Goal: Task Accomplishment & Management: Use online tool/utility

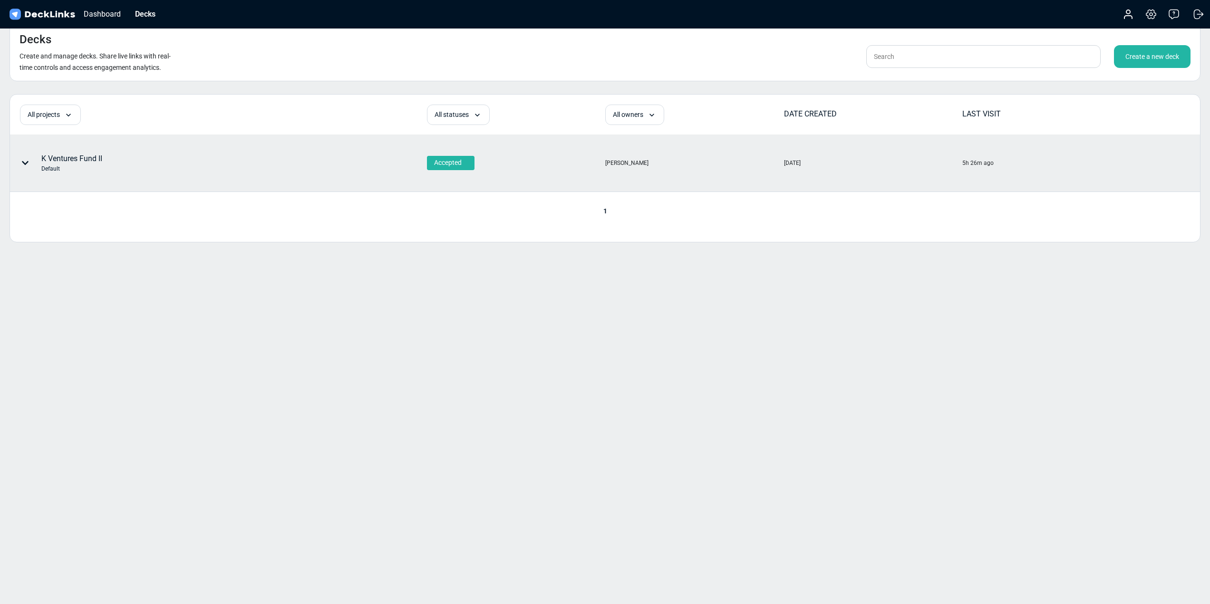
click at [137, 150] on div "K Ventures Fund II Default" at bounding box center [166, 163] width 312 height 29
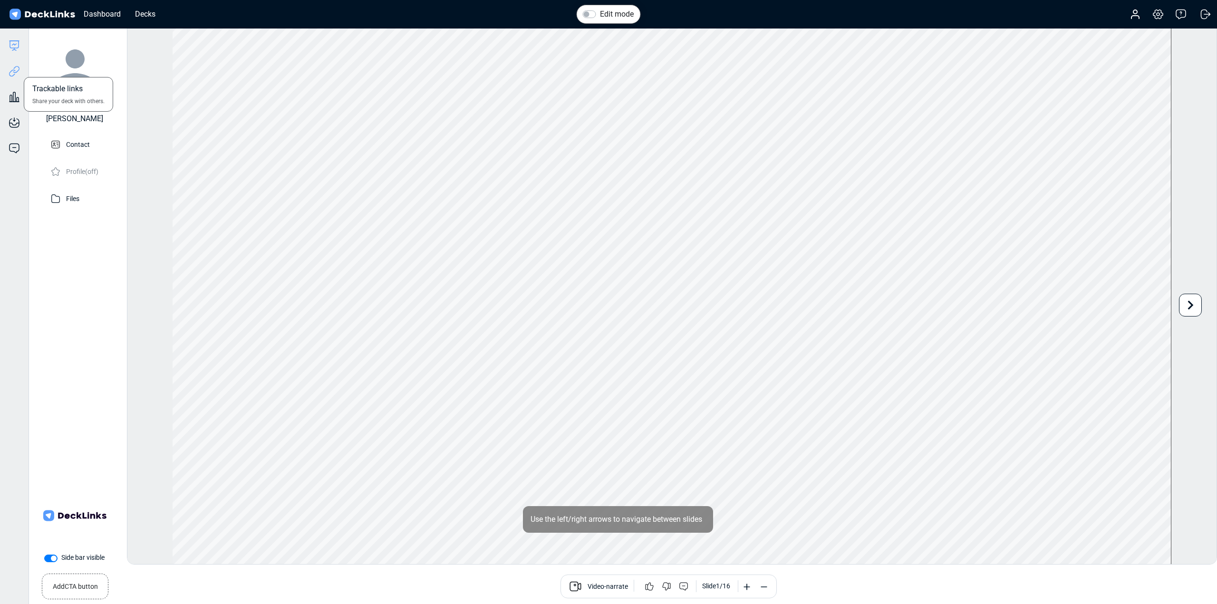
click at [17, 73] on icon at bounding box center [14, 71] width 11 height 11
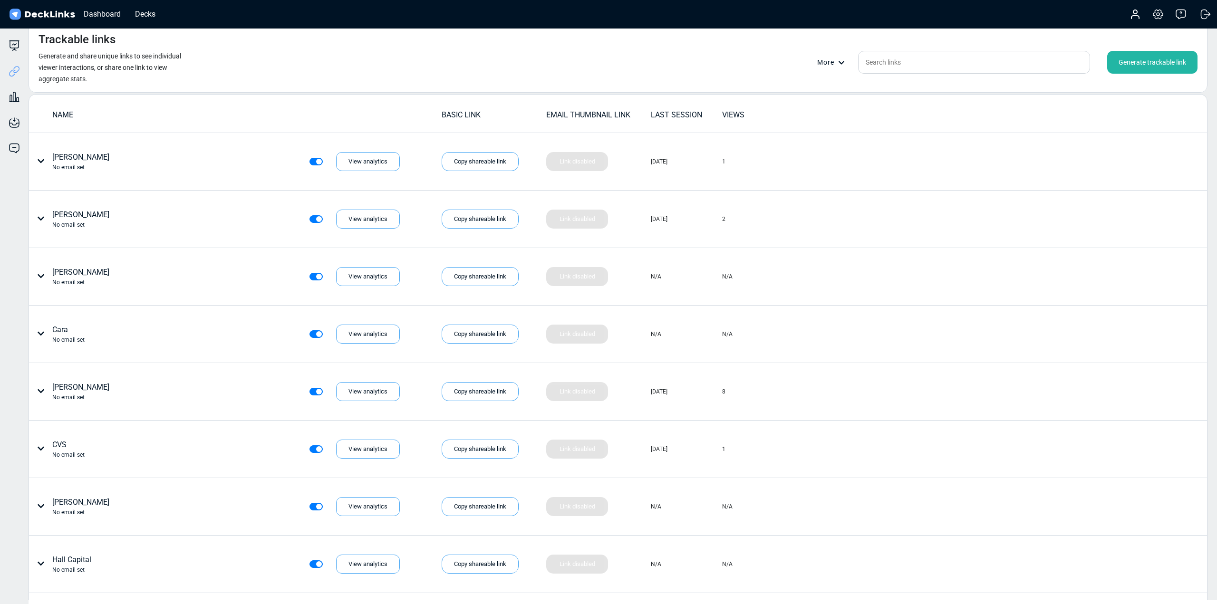
click at [1147, 60] on div "Generate trackable link" at bounding box center [1153, 62] width 90 height 23
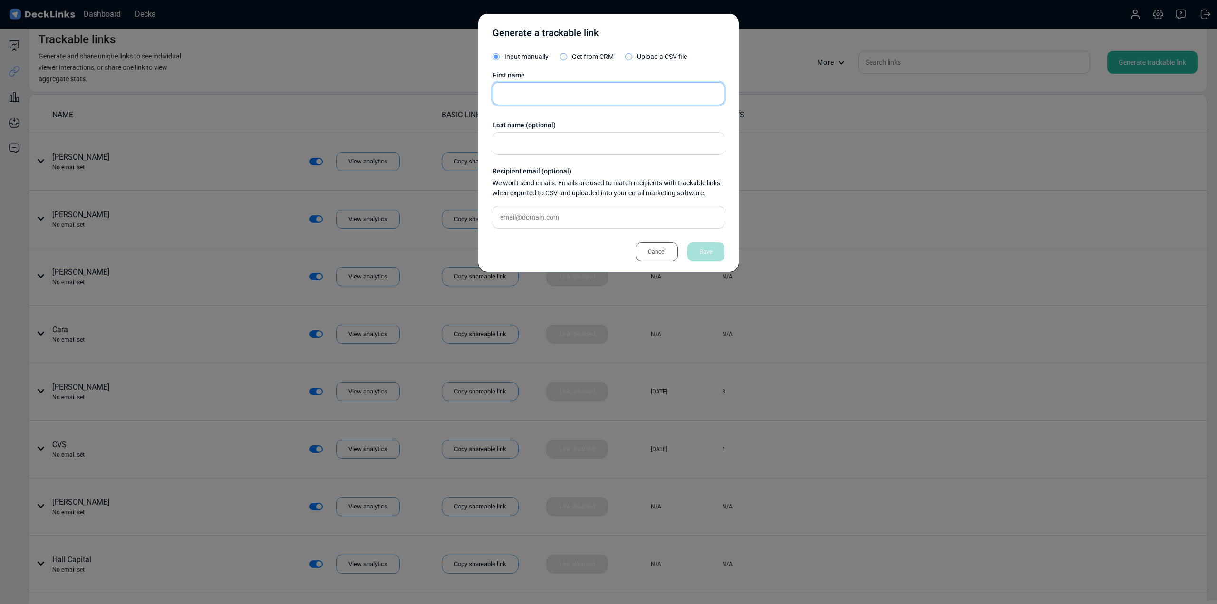
click at [609, 101] on input "text" at bounding box center [609, 93] width 232 height 23
type input "[PERSON_NAME]"
click at [713, 254] on div "Save" at bounding box center [706, 252] width 37 height 19
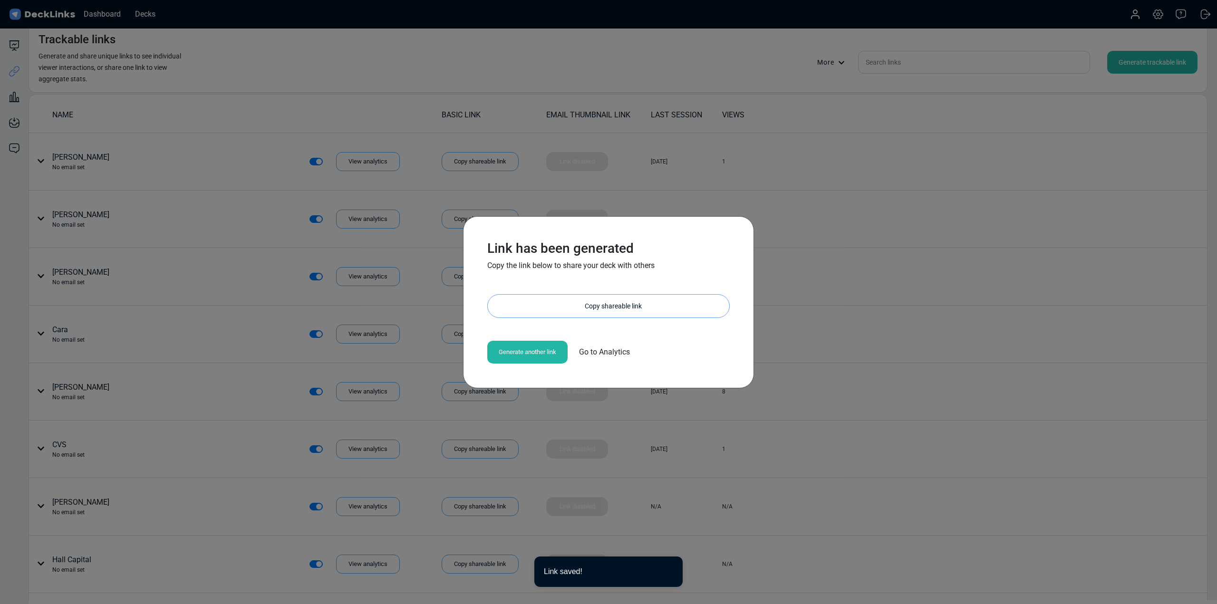
click at [564, 301] on div "Copy shareable link" at bounding box center [613, 306] width 232 height 23
